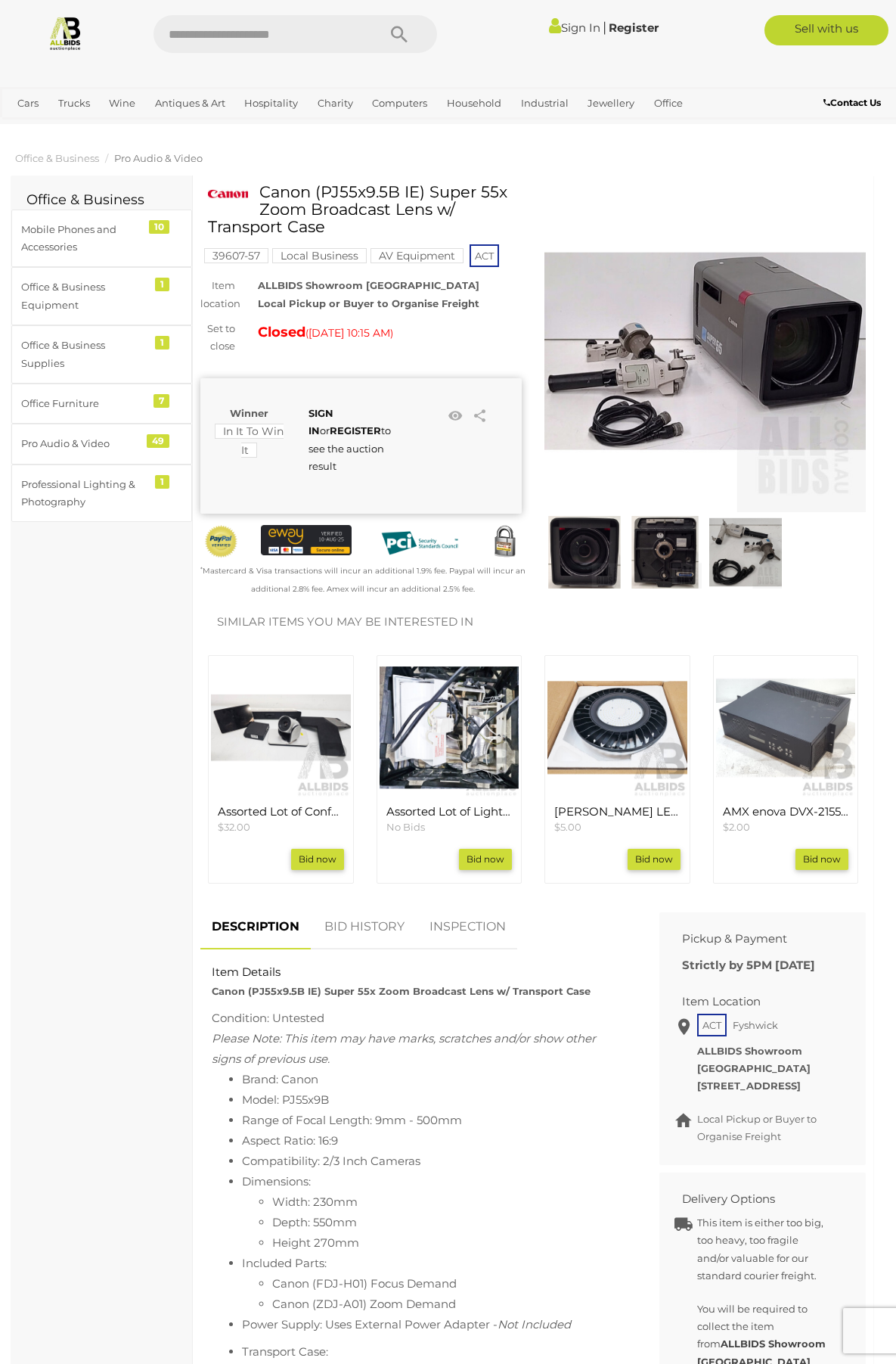
click at [724, 414] on img at bounding box center [706, 351] width 322 height 322
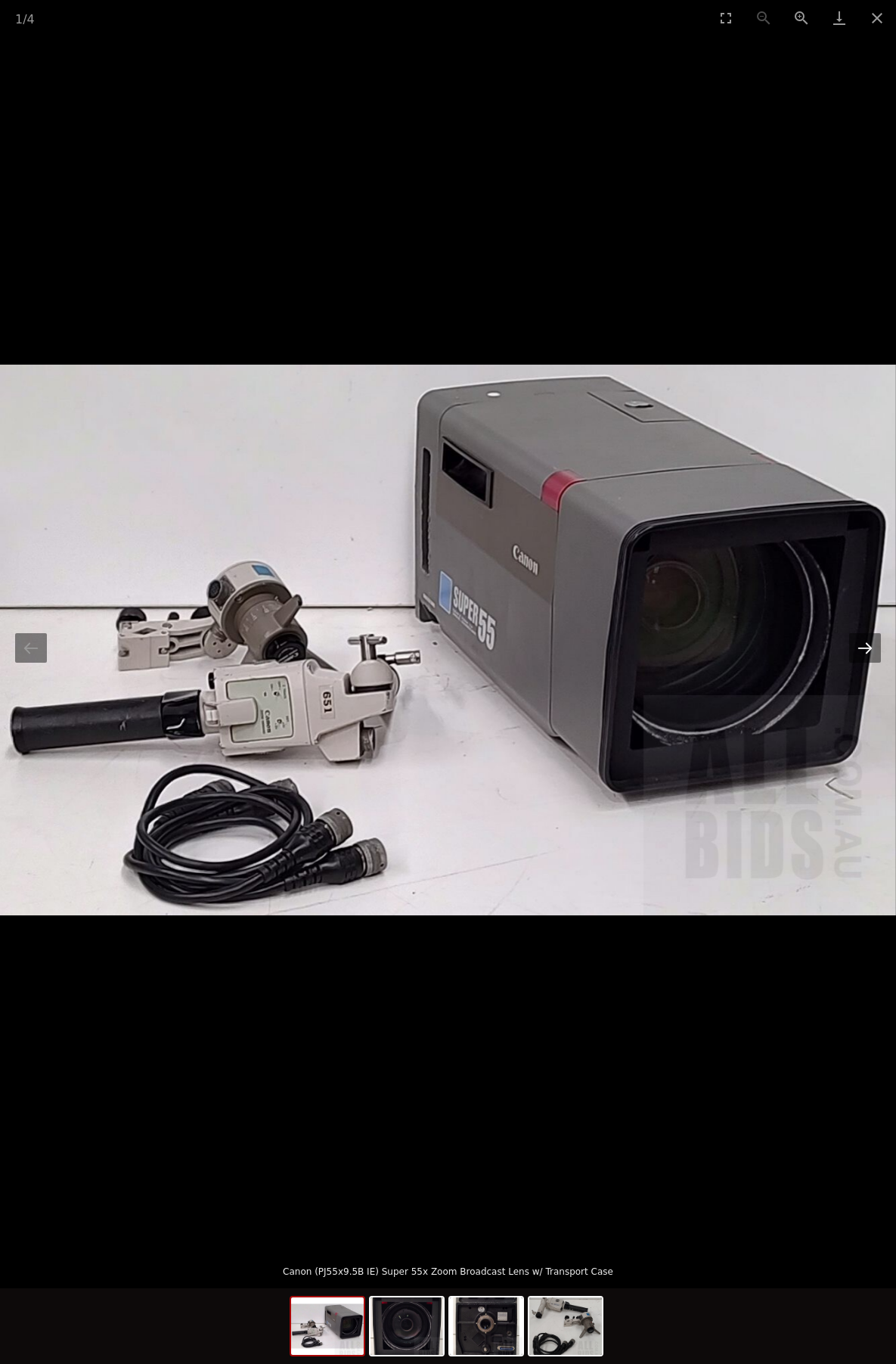
click at [872, 649] on button "Next slide" at bounding box center [866, 648] width 31 height 29
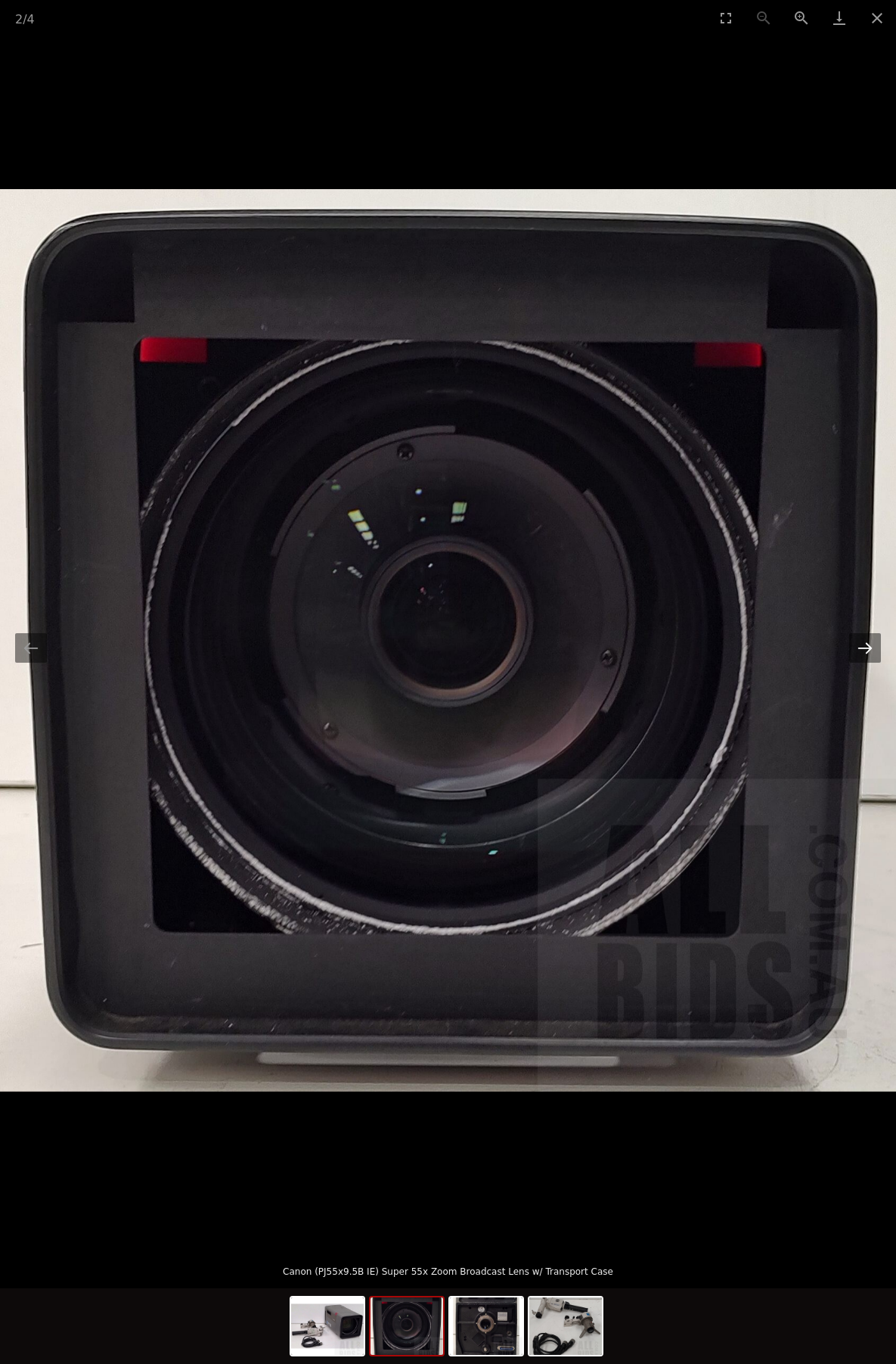
click at [872, 649] on button "Next slide" at bounding box center [866, 648] width 31 height 29
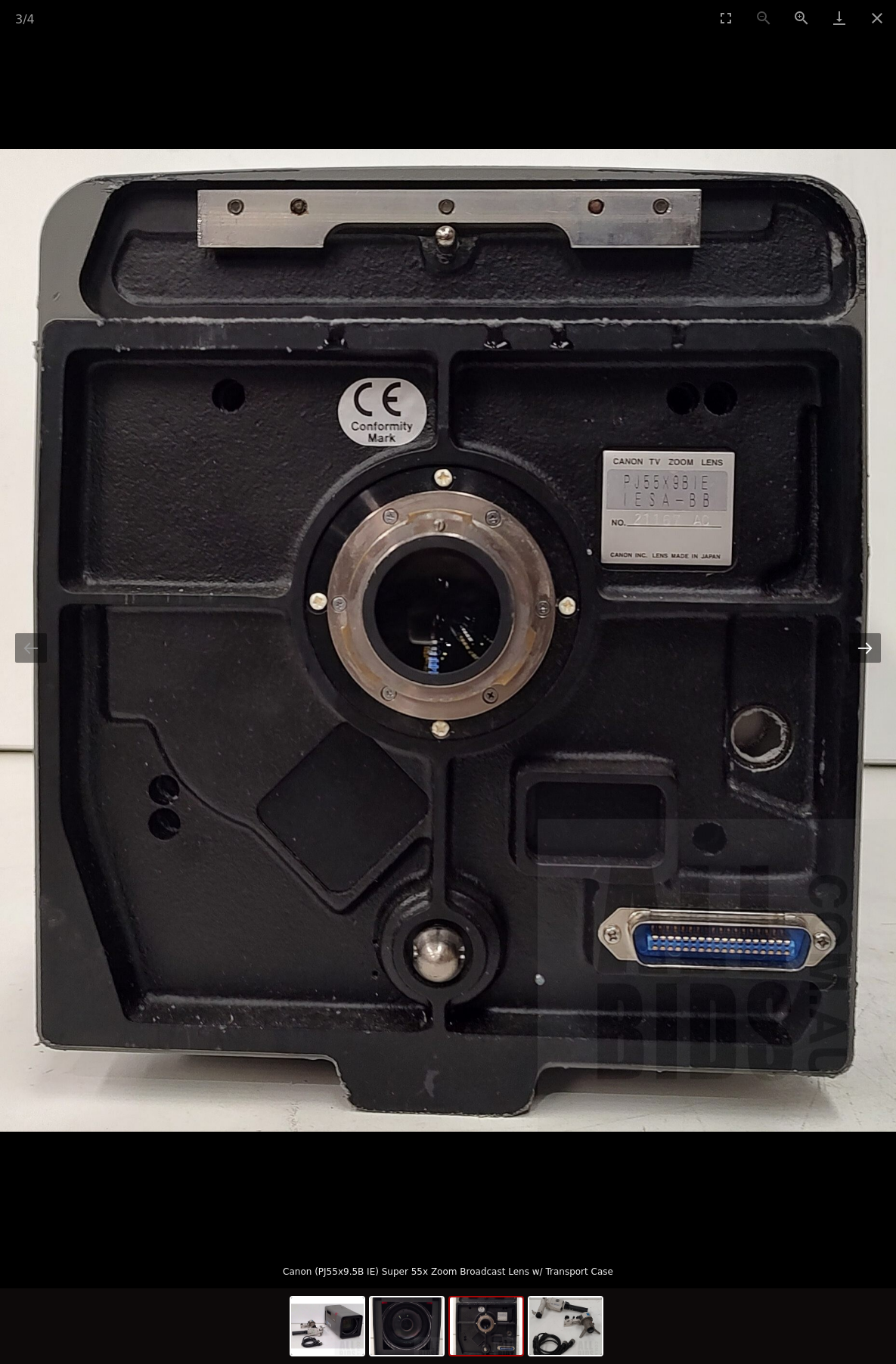
click at [872, 649] on button "Next slide" at bounding box center [866, 648] width 31 height 29
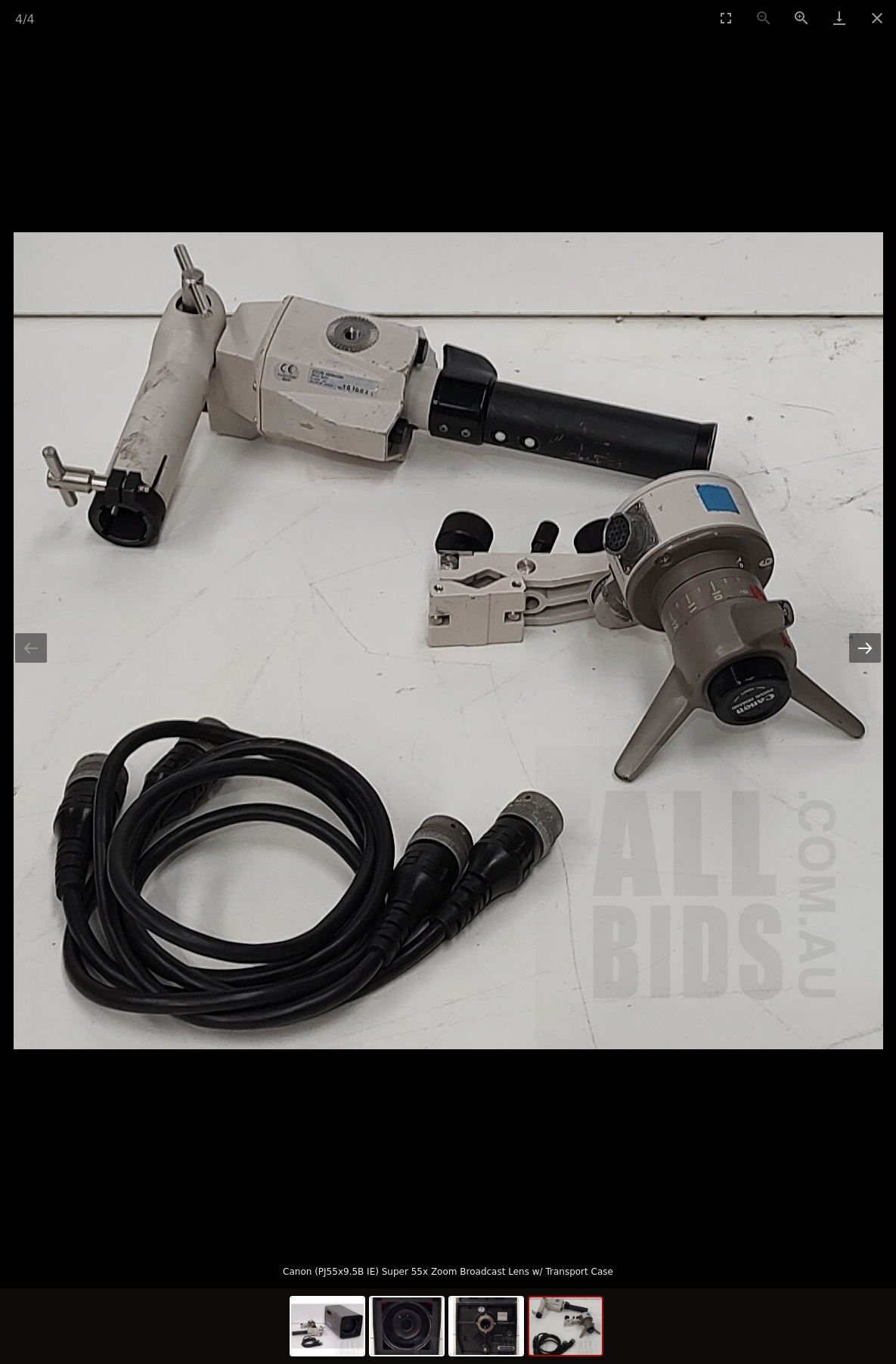
click at [872, 649] on button "Next slide" at bounding box center [866, 648] width 31 height 29
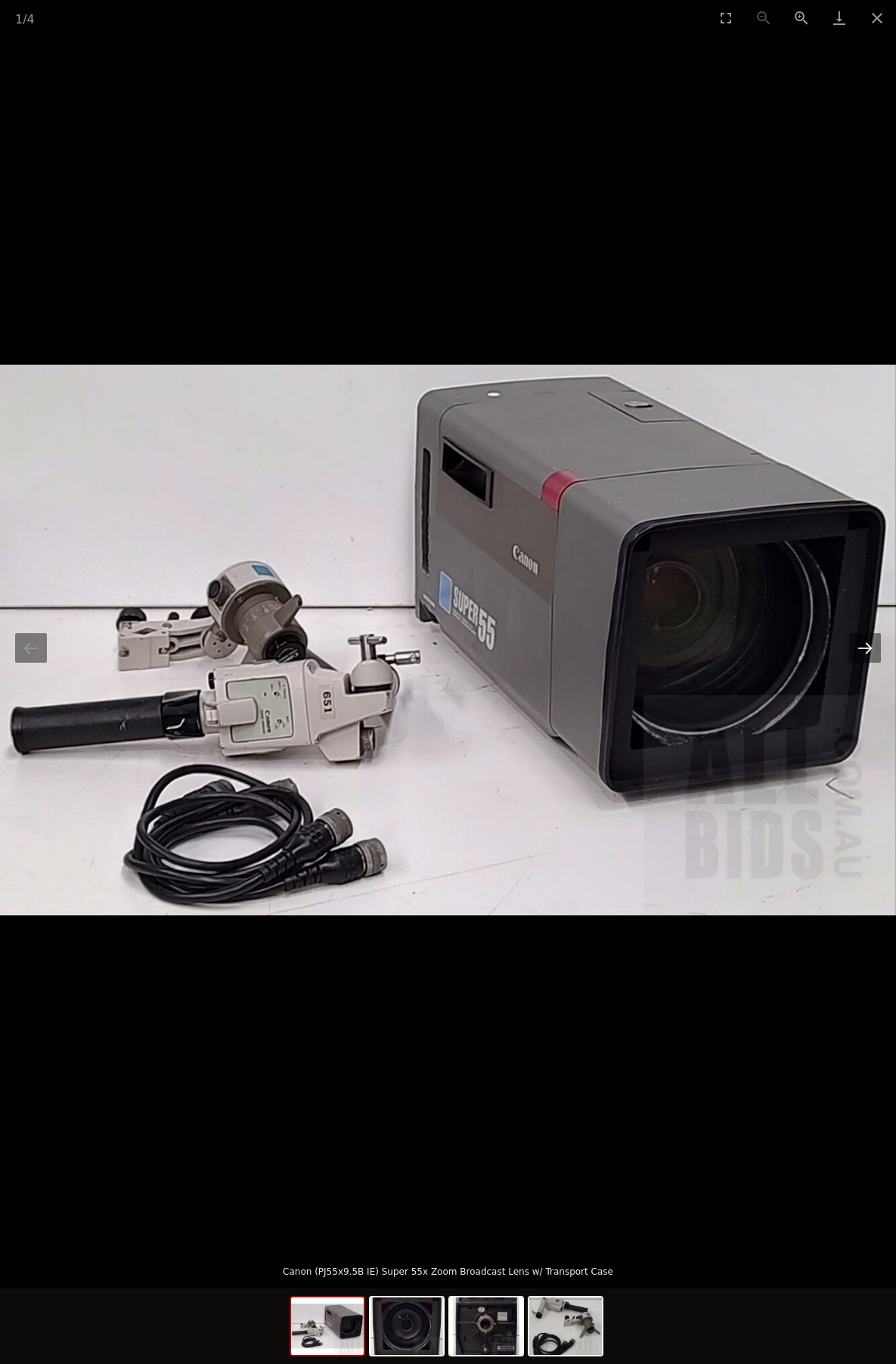
click at [872, 649] on button "Next slide" at bounding box center [866, 648] width 31 height 29
